Goal: Check status: Check status

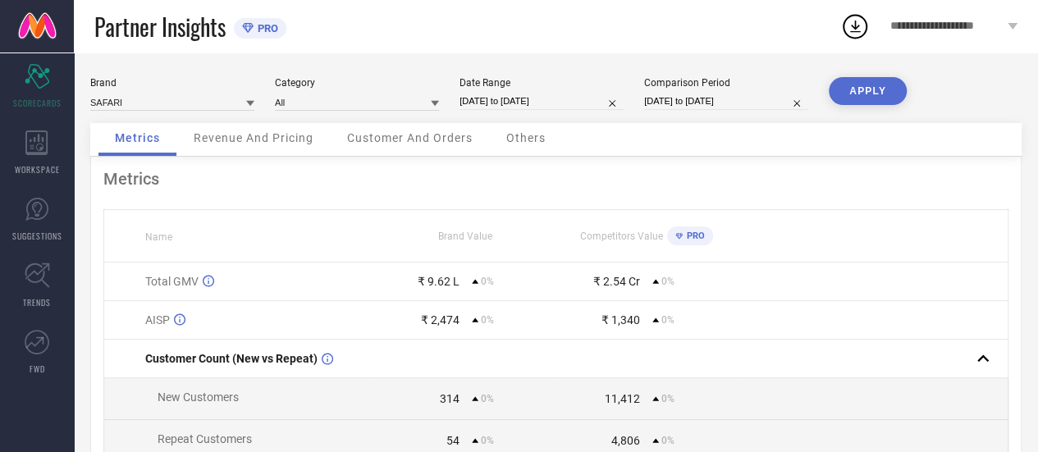
click at [537, 106] on input "[DATE] to [DATE]" at bounding box center [542, 101] width 164 height 17
select select "2"
select select "2025"
select select "3"
select select "2025"
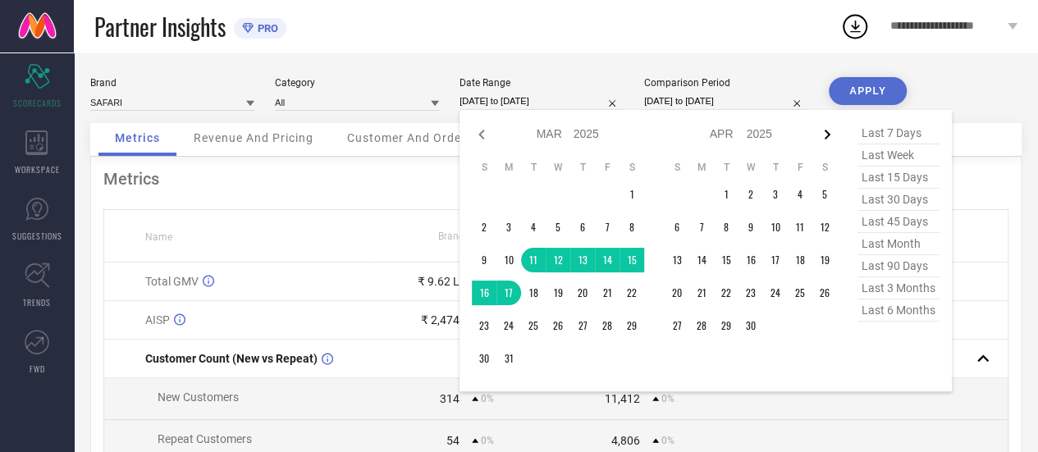
click at [829, 142] on icon at bounding box center [828, 135] width 20 height 20
select select "3"
select select "2025"
select select "4"
select select "2025"
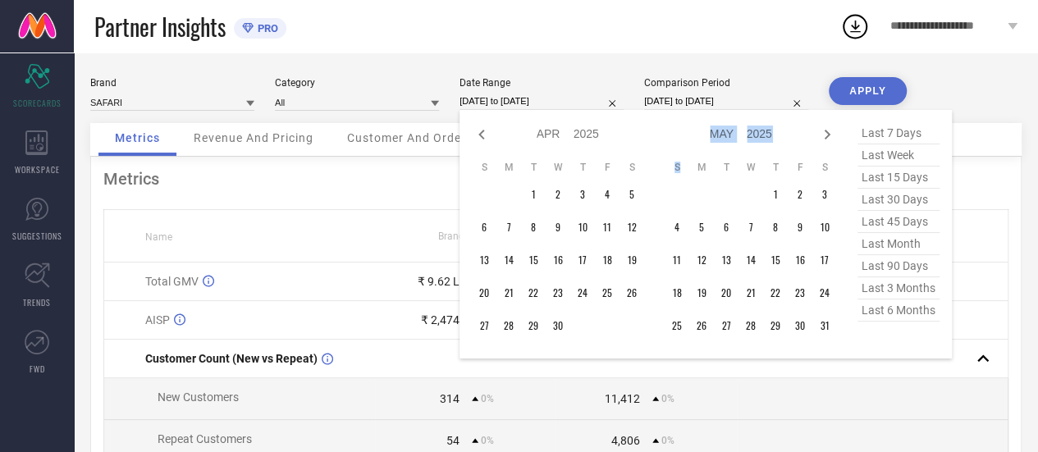
click at [829, 142] on icon at bounding box center [828, 135] width 20 height 20
select select "4"
select select "2025"
select select "5"
select select "2025"
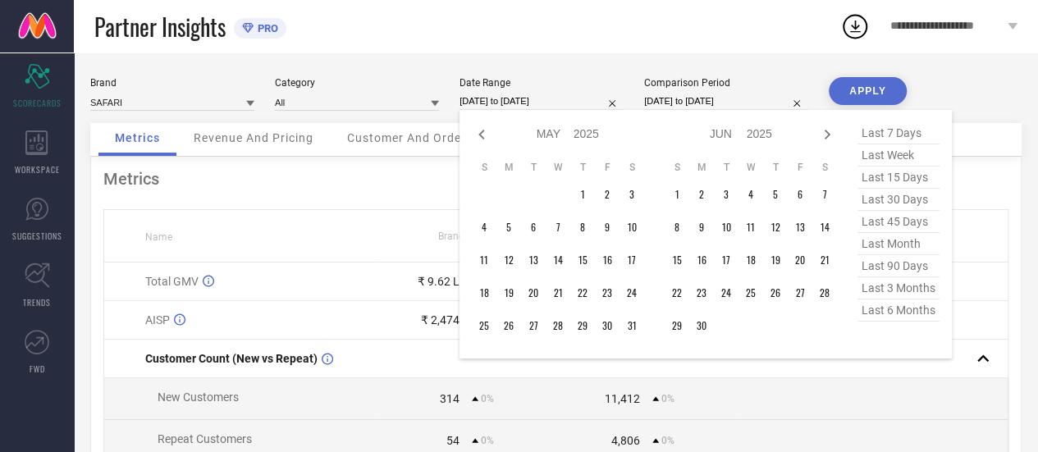
click at [829, 142] on icon at bounding box center [828, 135] width 20 height 20
select select "5"
select select "2025"
select select "6"
select select "2025"
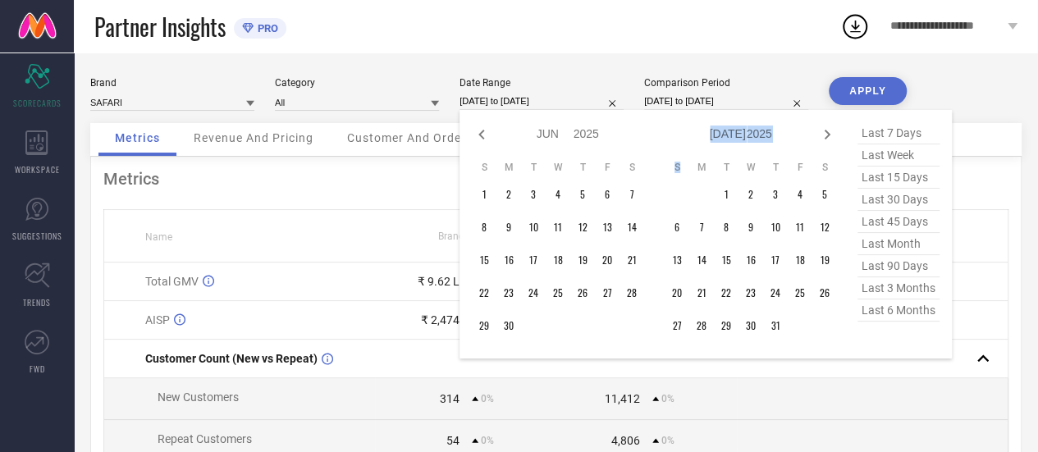
click at [829, 142] on icon at bounding box center [828, 135] width 20 height 20
select select "6"
select select "2025"
select select "7"
select select "2025"
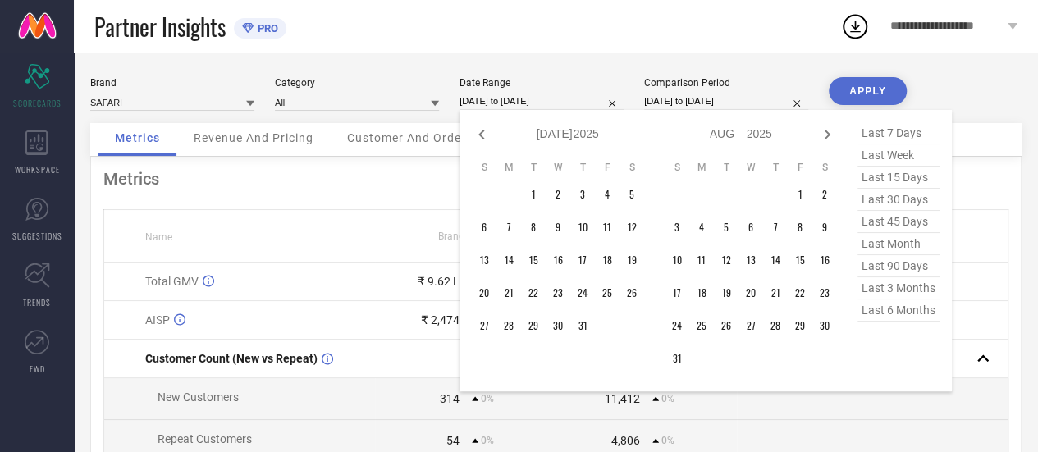
click at [829, 142] on icon at bounding box center [828, 135] width 20 height 20
select select "7"
select select "2025"
select select "8"
select select "2025"
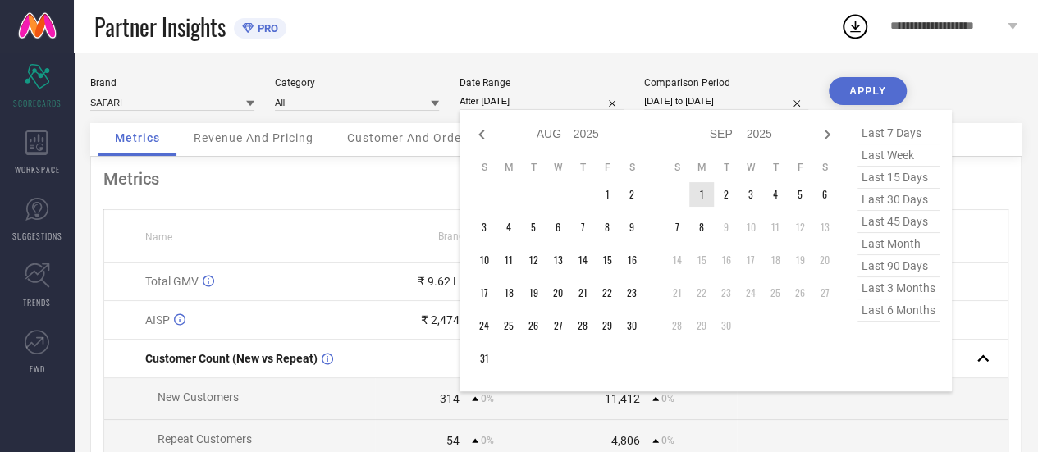
click at [699, 190] on td "1" at bounding box center [702, 194] width 25 height 25
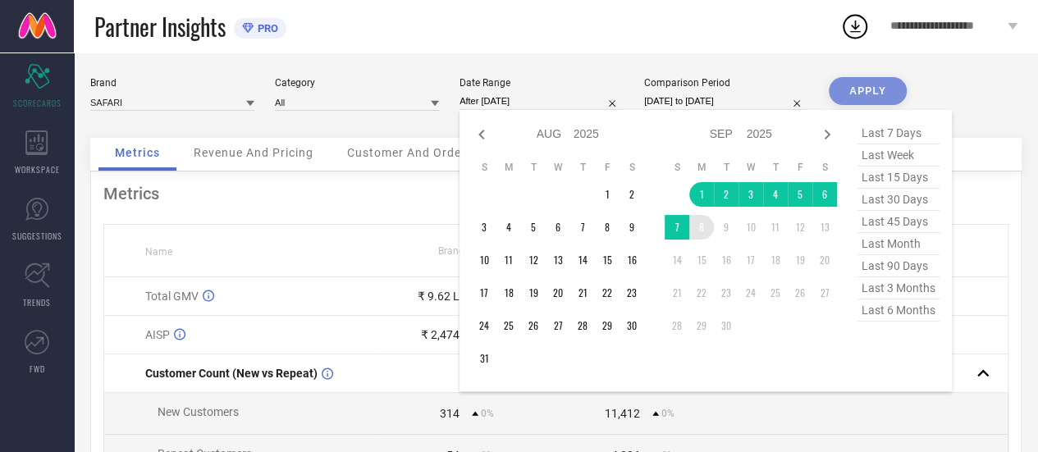
type input "[DATE] to [DATE]"
